Goal: Information Seeking & Learning: Learn about a topic

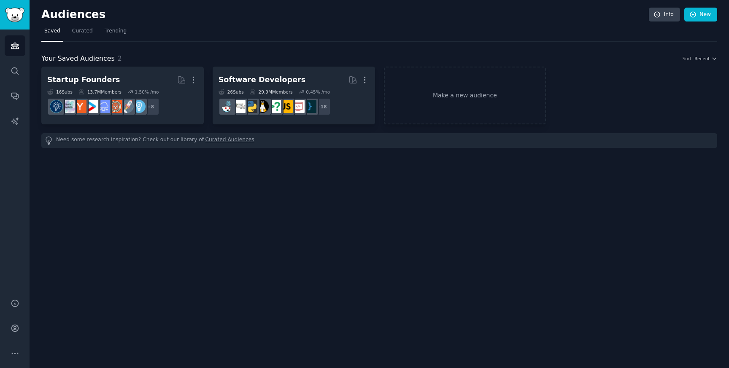
click at [57, 33] on span "Saved" at bounding box center [52, 31] width 16 height 8
click at [80, 33] on span "Curated" at bounding box center [82, 31] width 21 height 8
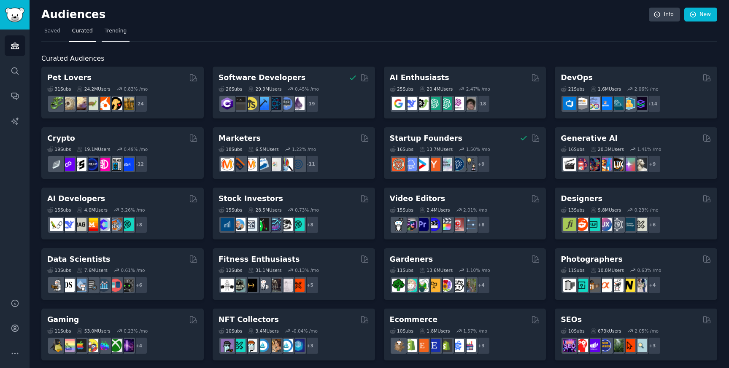
click at [119, 30] on span "Trending" at bounding box center [116, 31] width 22 height 8
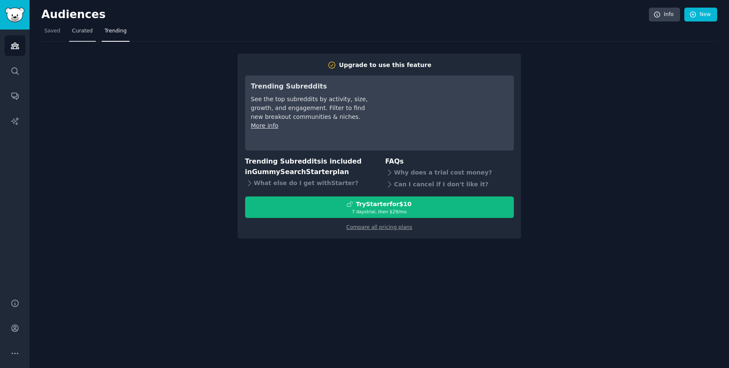
click at [83, 30] on span "Curated" at bounding box center [82, 31] width 21 height 8
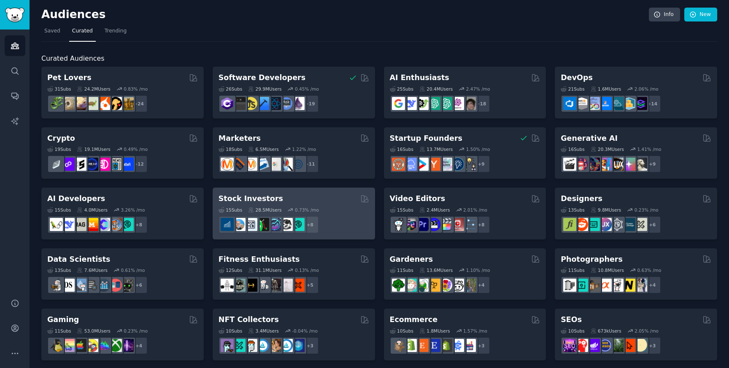
click at [225, 198] on h2 "Stock Investors" at bounding box center [251, 199] width 65 height 11
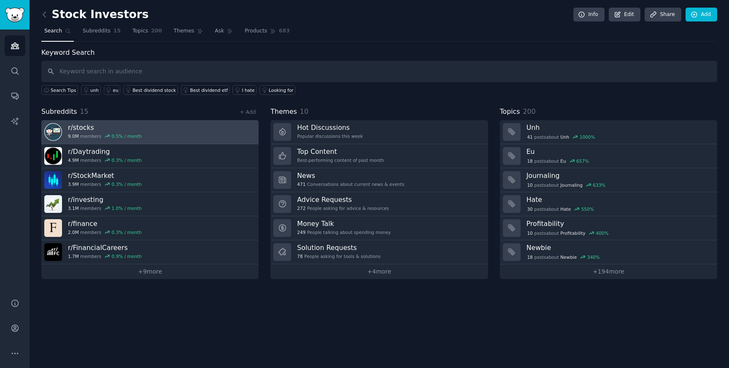
click at [211, 138] on link "r/ stocks 9.0M members 0.5 % / month" at bounding box center [149, 132] width 217 height 24
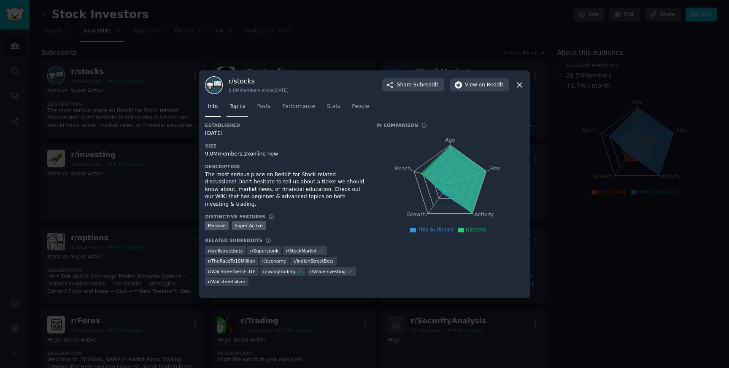
click at [238, 107] on span "Topics" at bounding box center [238, 107] width 16 height 8
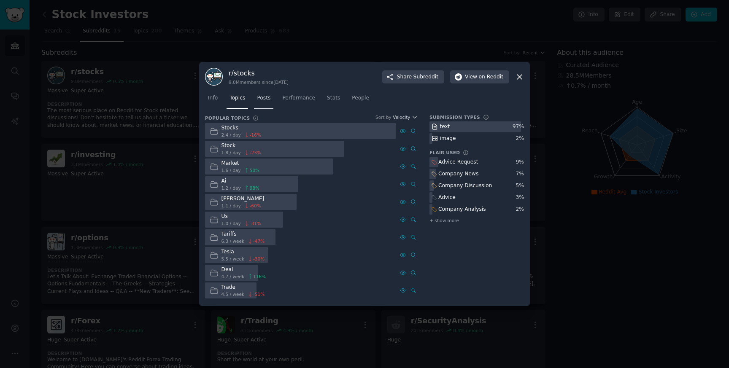
click at [264, 107] on link "Posts" at bounding box center [263, 100] width 19 height 17
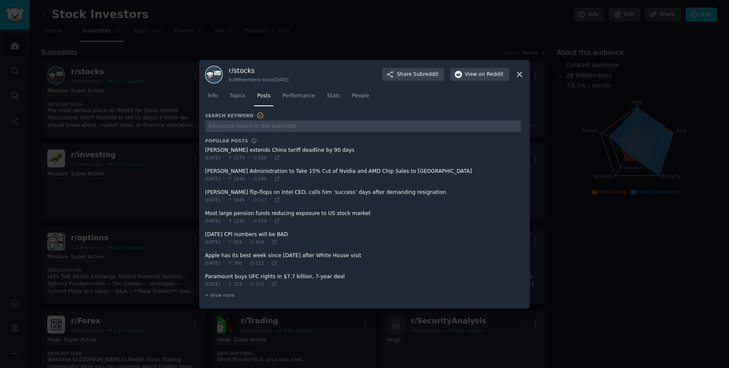
click at [257, 158] on icon at bounding box center [255, 157] width 3 height 3
click at [280, 158] on icon at bounding box center [277, 158] width 6 height 6
click at [267, 159] on span "520" at bounding box center [259, 158] width 14 height 6
click at [334, 98] on span "Stats" at bounding box center [333, 96] width 13 height 8
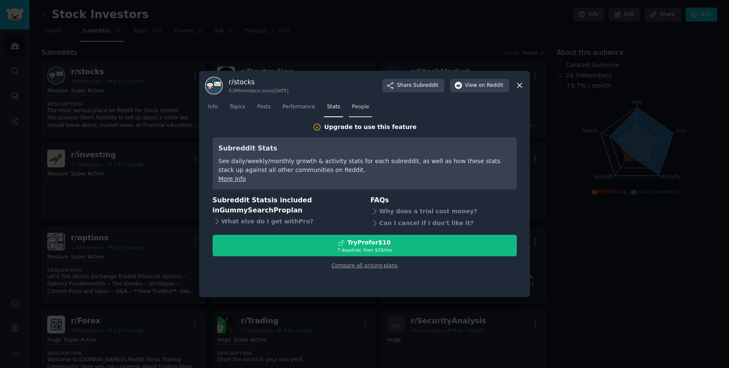
click at [371, 101] on link "People" at bounding box center [360, 108] width 23 height 17
click at [310, 108] on span "Performance" at bounding box center [298, 107] width 33 height 8
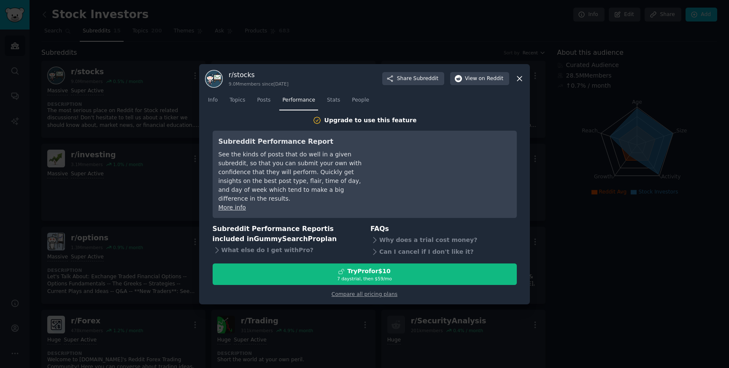
click at [520, 83] on icon at bounding box center [519, 78] width 9 height 9
